Goal: Task Accomplishment & Management: Manage account settings

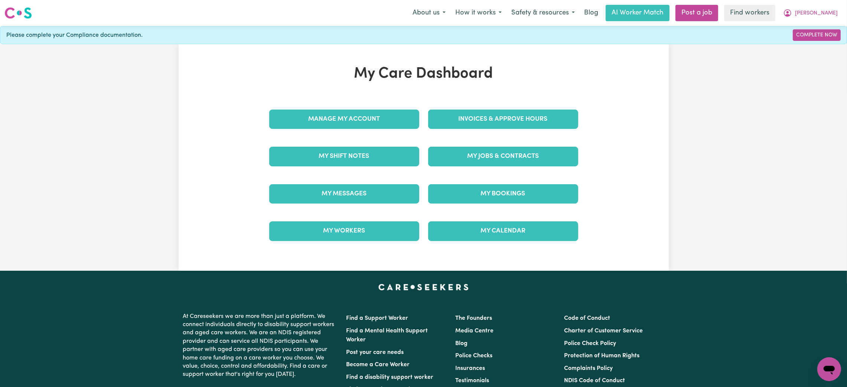
click at [489, 131] on div "Invoices & Approve Hours" at bounding box center [503, 119] width 159 height 37
click at [487, 122] on link "Invoices & Approve Hours" at bounding box center [503, 119] width 150 height 19
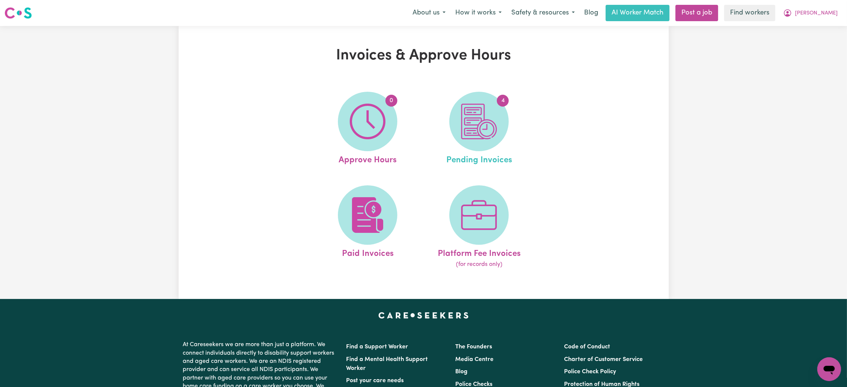
click at [425, 136] on ul "0 Approve Hours 4 Pending Invoices Paid Invoices Platform Fee Invoices (for rec…" at bounding box center [423, 180] width 223 height 196
click at [460, 136] on span "4" at bounding box center [478, 121] width 59 height 59
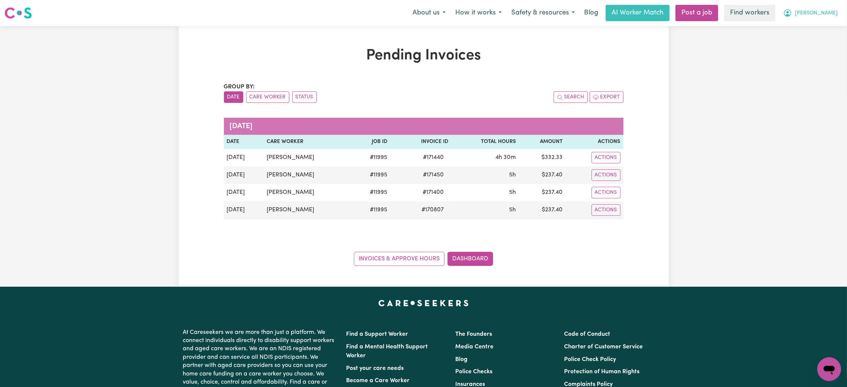
drag, startPoint x: 843, startPoint y: 13, endPoint x: 808, endPoint y: 20, distance: 34.9
click at [840, 13] on button "Rosalind" at bounding box center [810, 13] width 64 height 16
click at [808, 20] on button "Rosalind" at bounding box center [810, 13] width 64 height 16
click at [816, 16] on button "Rosalind" at bounding box center [810, 13] width 64 height 16
click at [810, 50] on div "My Dashboard Logout" at bounding box center [812, 36] width 59 height 29
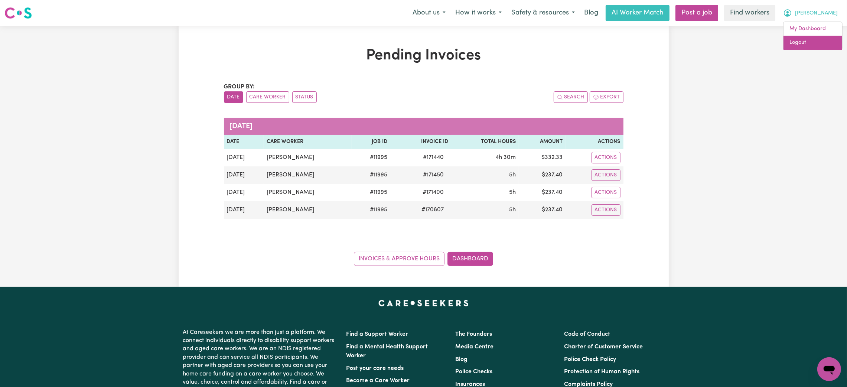
click at [808, 44] on link "Logout" at bounding box center [813, 43] width 59 height 14
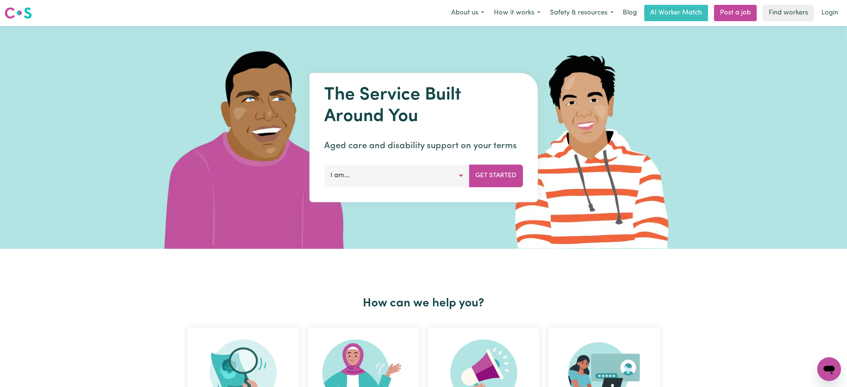
click at [25, 180] on div "The Service Built Around You Aged care and disability support on your terms I a…" at bounding box center [423, 137] width 847 height 223
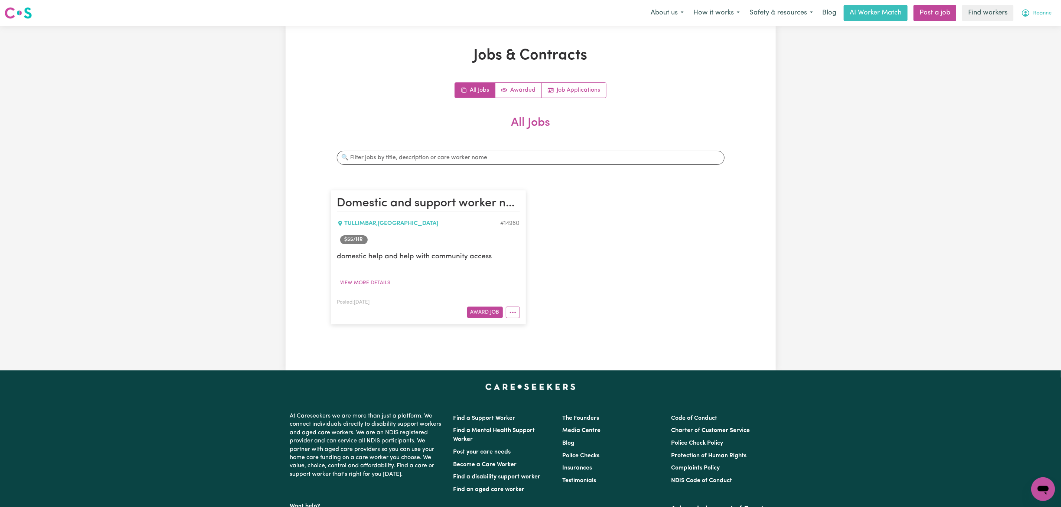
click at [1039, 9] on span "Reanne" at bounding box center [1042, 13] width 19 height 8
click at [1028, 41] on link "Logout" at bounding box center [1026, 43] width 59 height 14
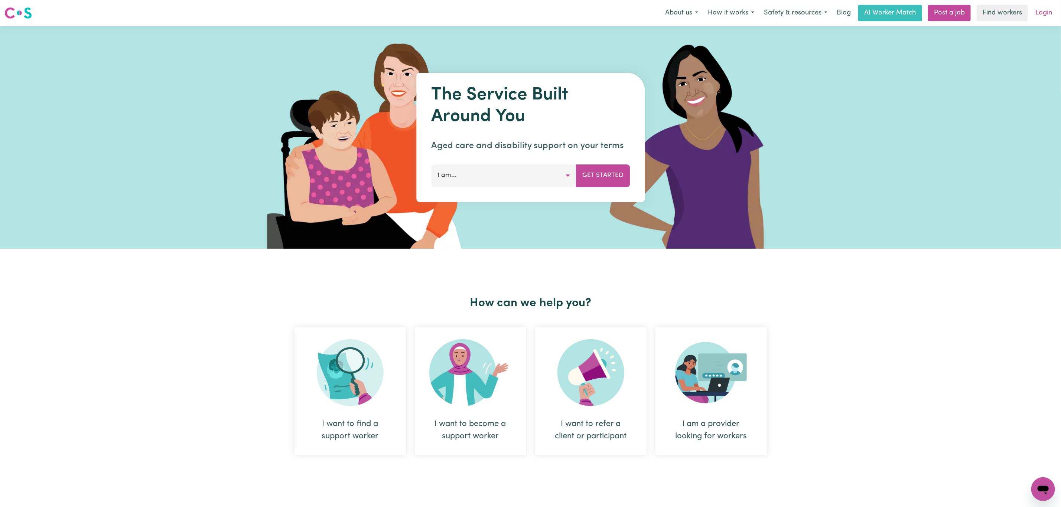
click at [1040, 7] on link "Login" at bounding box center [1044, 13] width 26 height 16
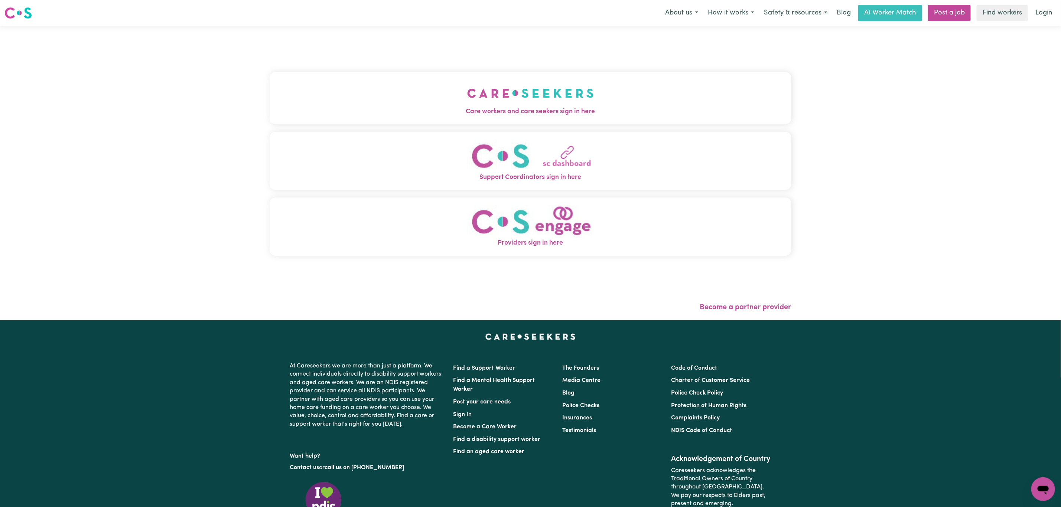
drag, startPoint x: 371, startPoint y: 61, endPoint x: 361, endPoint y: 80, distance: 22.3
click at [371, 61] on div "Care workers and care seekers sign in here Support Coordinators sign in here Pr…" at bounding box center [531, 168] width 522 height 254
click at [360, 83] on button "Care workers and care seekers sign in here" at bounding box center [531, 98] width 522 height 52
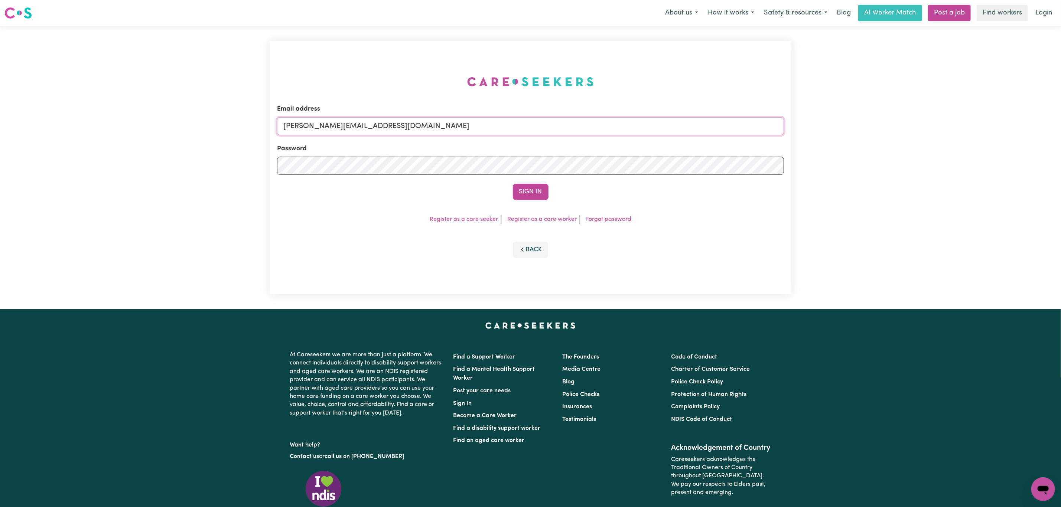
drag, startPoint x: 321, startPoint y: 128, endPoint x: 323, endPoint y: 140, distance: 11.3
click at [321, 128] on input "[PERSON_NAME][EMAIL_ADDRESS][DOMAIN_NAME]" at bounding box center [530, 126] width 507 height 18
drag, startPoint x: 324, startPoint y: 130, endPoint x: 534, endPoint y: 153, distance: 210.7
click at [531, 133] on input "[EMAIL_ADDRESS][PERSON_NAME][DOMAIN_NAME]" at bounding box center [530, 126] width 507 height 18
type input "[EMAIL_ADDRESS][DOMAIN_NAME]"
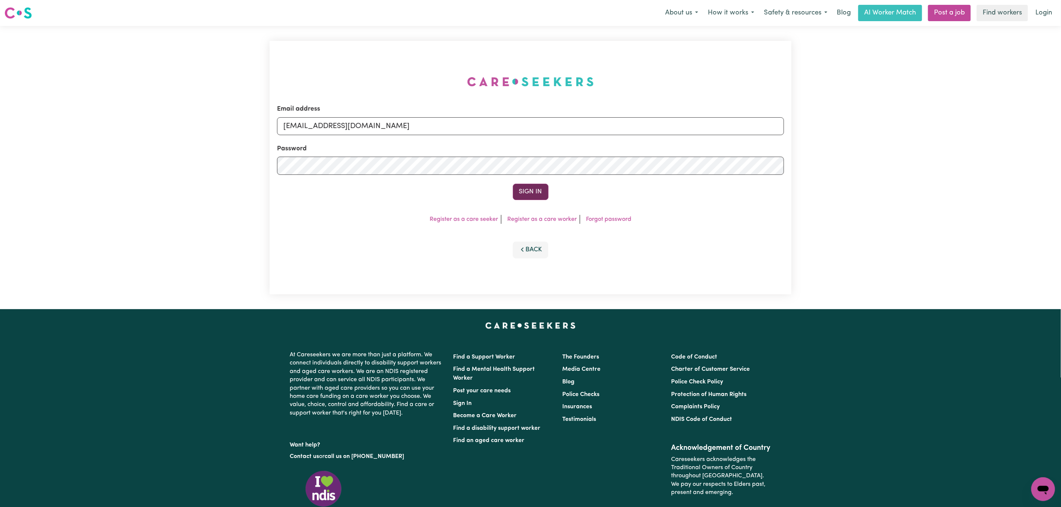
click at [543, 189] on button "Sign In" at bounding box center [531, 192] width 36 height 16
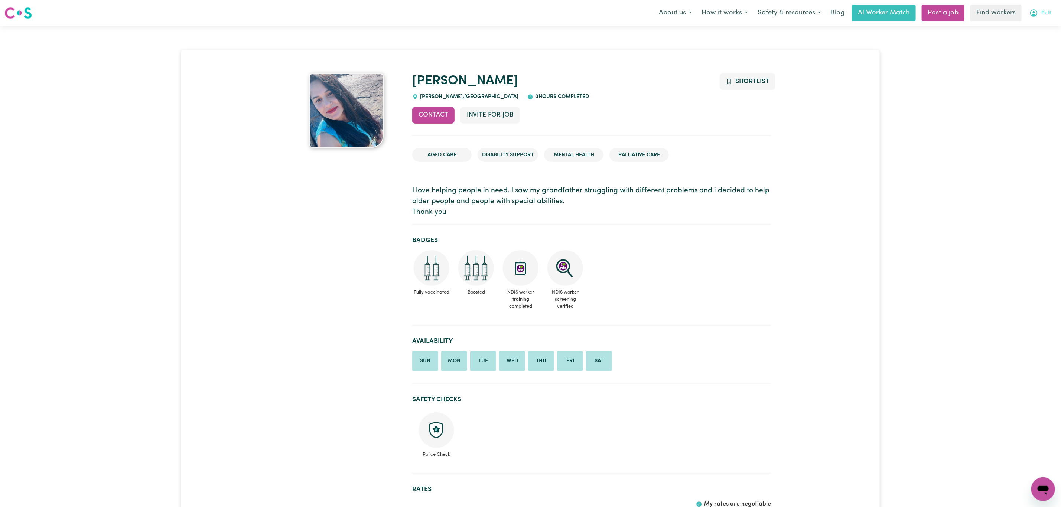
click at [1052, 7] on button "Pulit" at bounding box center [1041, 13] width 32 height 16
drag, startPoint x: 1049, startPoint y: 16, endPoint x: 1041, endPoint y: 43, distance: 28.4
click at [1041, 43] on link "Logout" at bounding box center [1026, 43] width 59 height 14
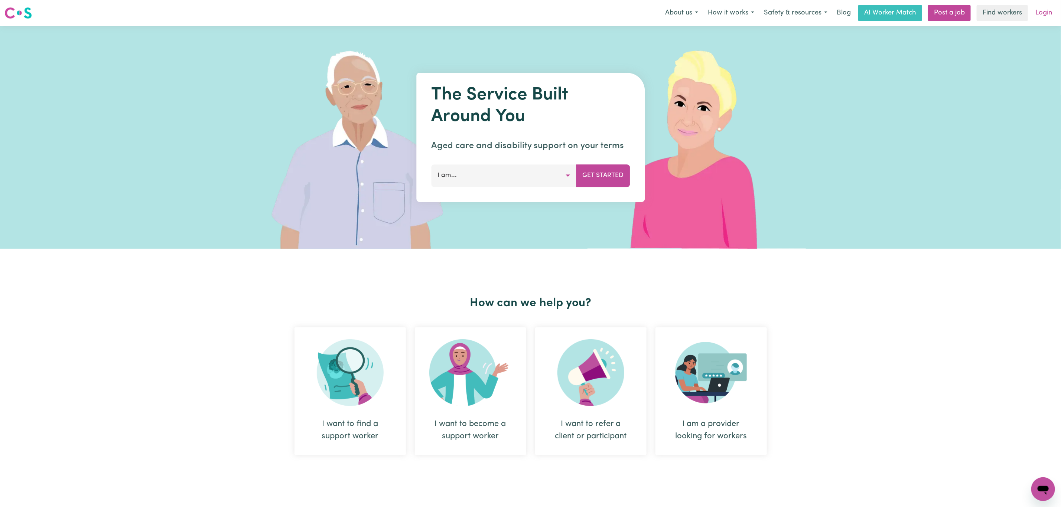
click at [1041, 12] on link "Login" at bounding box center [1044, 13] width 26 height 16
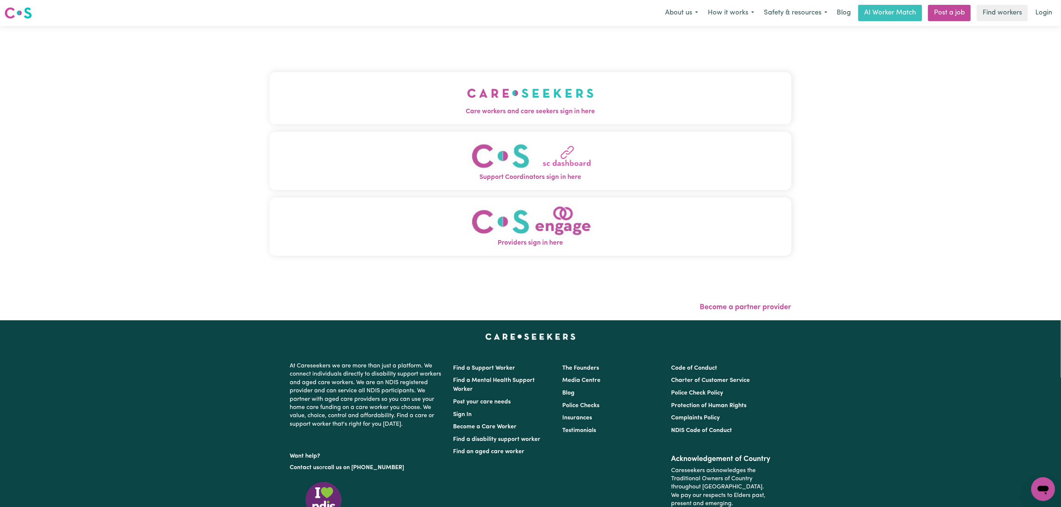
drag, startPoint x: 363, startPoint y: 55, endPoint x: 366, endPoint y: 78, distance: 23.5
click at [365, 61] on div "Care workers and care seekers sign in here Support Coordinators sign in here Pr…" at bounding box center [531, 168] width 522 height 254
click at [364, 90] on button "Care workers and care seekers sign in here" at bounding box center [531, 98] width 522 height 52
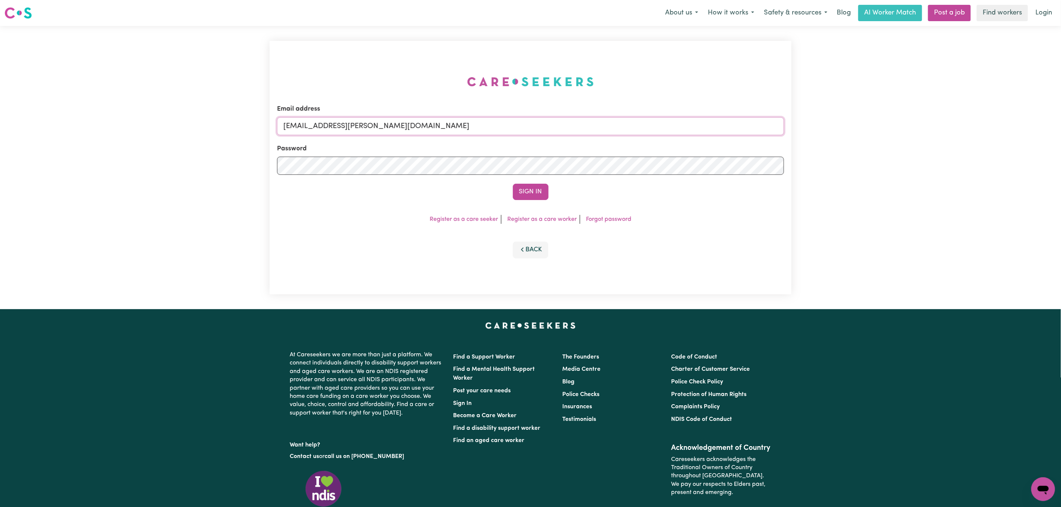
drag, startPoint x: 321, startPoint y: 123, endPoint x: 592, endPoint y: 126, distance: 270.4
click at [592, 126] on input "[EMAIL_ADDRESS][PERSON_NAME][DOMAIN_NAME]" at bounding box center [530, 126] width 507 height 18
paste input "laura.chico.perezdelema@gmail.com"
type input "superuser~laura.chico.perezdelema@gmail.com"
click at [537, 192] on button "Sign In" at bounding box center [531, 192] width 36 height 16
